Goal: Task Accomplishment & Management: Complete application form

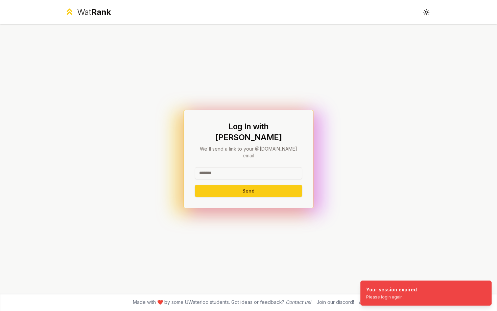
click at [275, 167] on input at bounding box center [249, 173] width 108 height 12
type input "******"
click at [195, 185] on button "Send" at bounding box center [249, 191] width 108 height 12
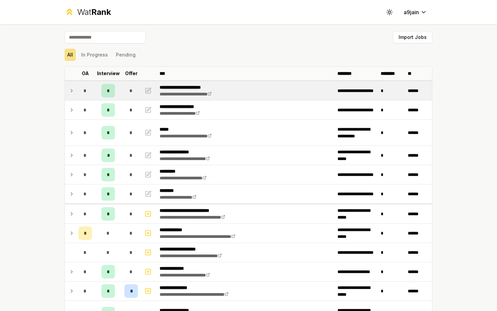
click at [72, 91] on icon at bounding box center [71, 91] width 5 height 8
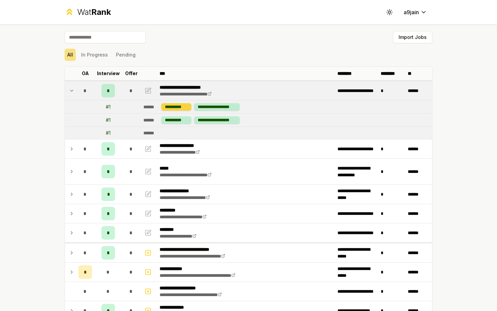
click at [163, 105] on div "**********" at bounding box center [176, 106] width 30 height 7
click at [147, 89] on icon "button" at bounding box center [148, 91] width 7 height 8
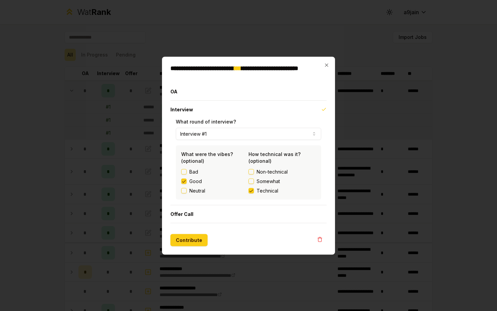
click at [357, 98] on div at bounding box center [248, 155] width 497 height 311
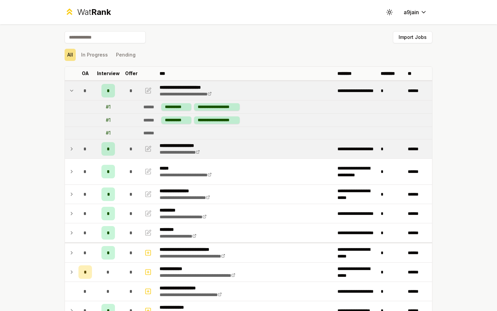
click at [71, 147] on icon at bounding box center [71, 149] width 5 height 8
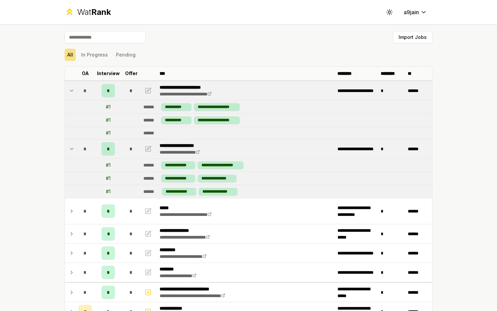
click at [71, 147] on icon at bounding box center [71, 149] width 5 height 8
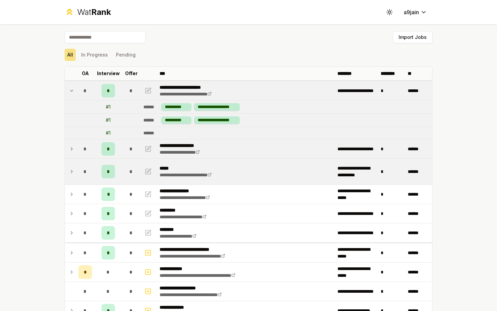
click at [73, 173] on icon at bounding box center [71, 171] width 5 height 8
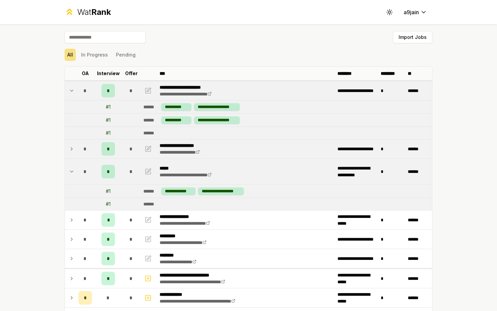
click at [73, 173] on icon at bounding box center [71, 171] width 5 height 8
